Goal: Task Accomplishment & Management: Manage account settings

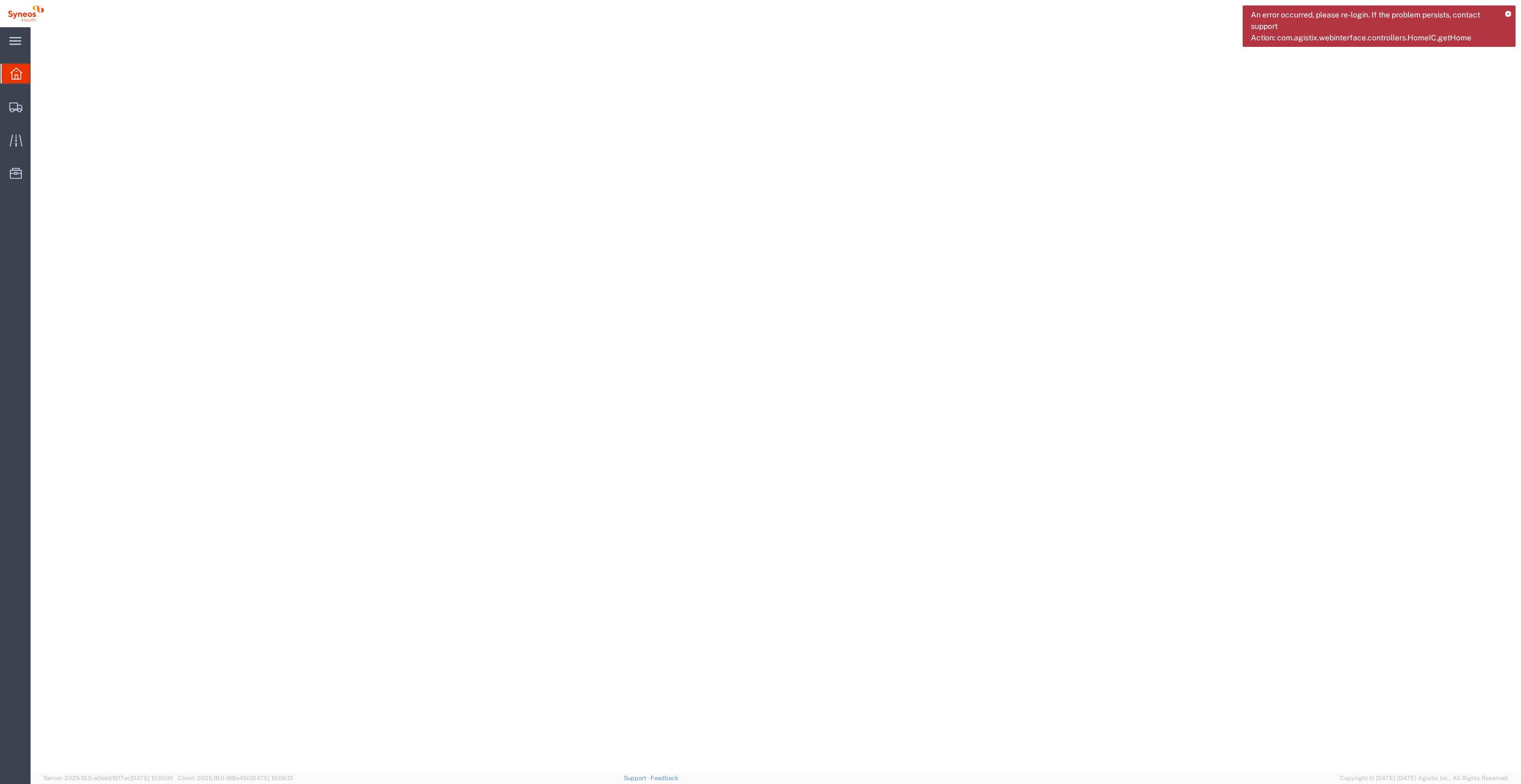
click at [1510, 13] on icon at bounding box center [1508, 14] width 6 height 6
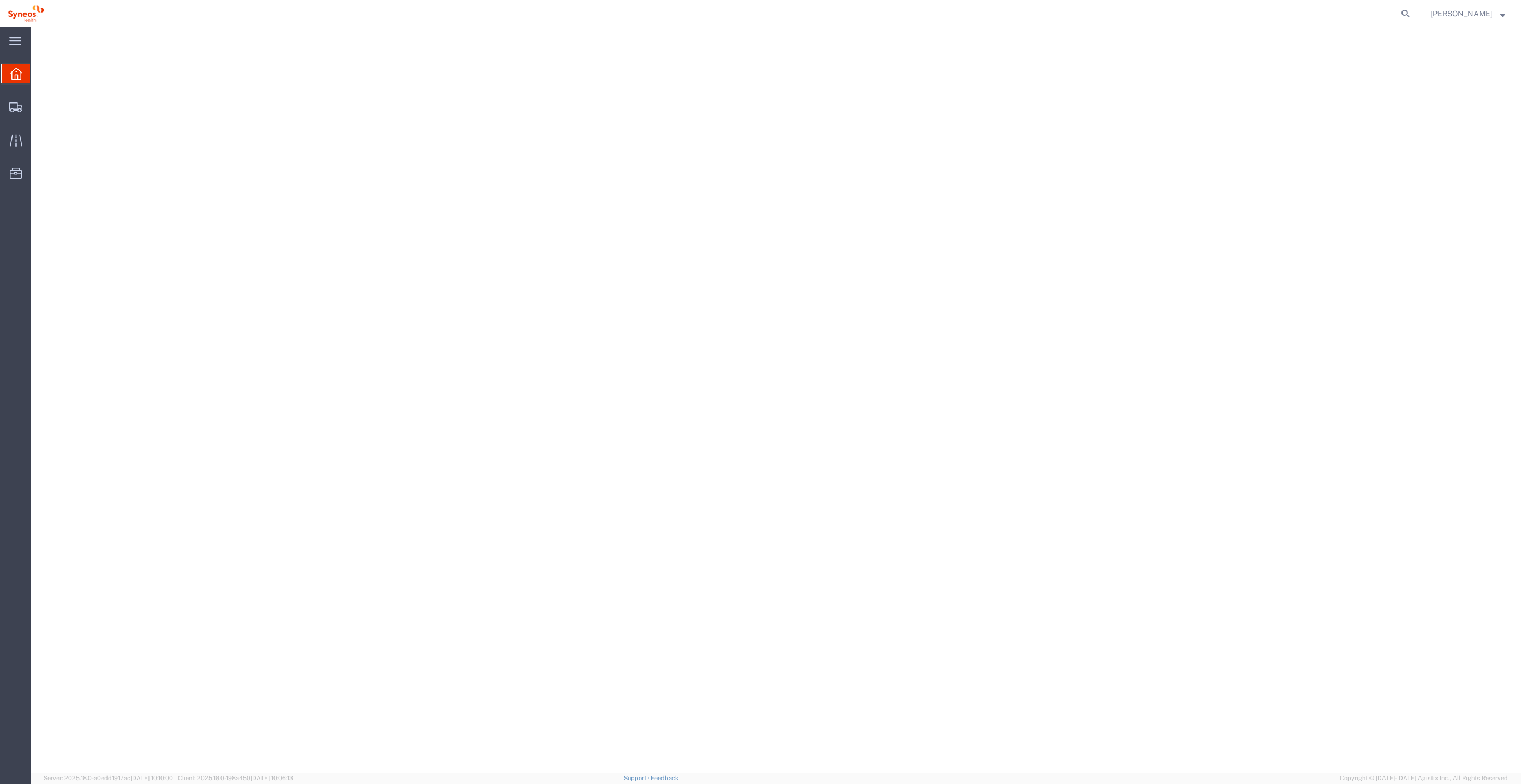
click at [1490, 9] on span "[PERSON_NAME]" at bounding box center [1461, 13] width 63 height 12
click at [1463, 82] on link "Logout" at bounding box center [1468, 77] width 91 height 19
